Goal: Task Accomplishment & Management: Manage account settings

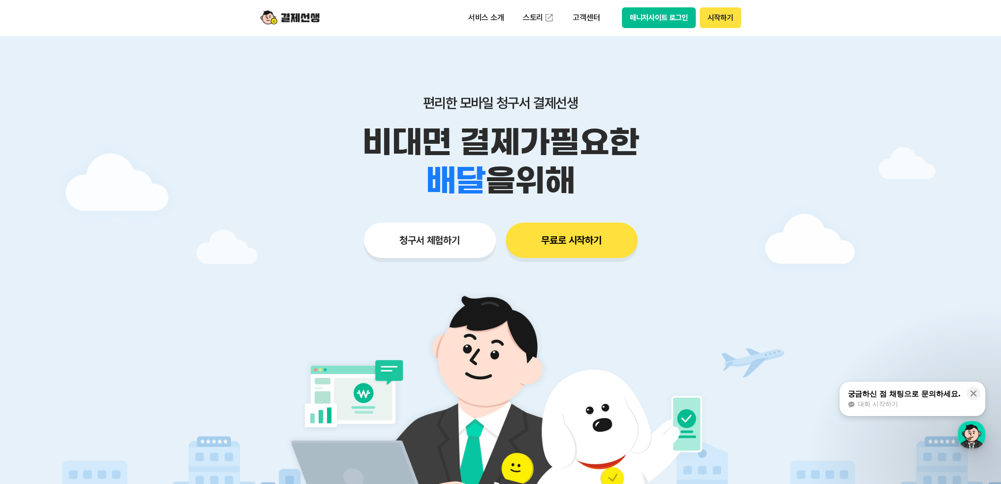
click at [732, 20] on button "시작하기" at bounding box center [719, 17] width 41 height 21
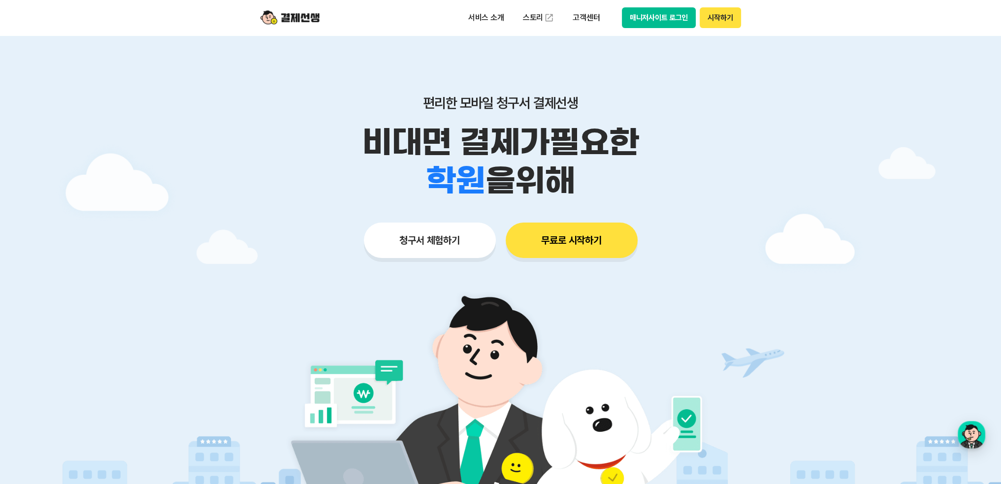
click at [730, 27] on button "시작하기" at bounding box center [719, 17] width 41 height 21
drag, startPoint x: 0, startPoint y: 0, endPoint x: 41, endPoint y: 17, distance: 44.8
click at [41, 17] on header "서비스 소개 스토리 고객센터 매니저사이트 로그인 시작하기" at bounding box center [500, 17] width 1001 height 35
click at [664, 22] on button "매니저사이트 로그인" at bounding box center [659, 17] width 74 height 21
